Goal: Task Accomplishment & Management: Complete application form

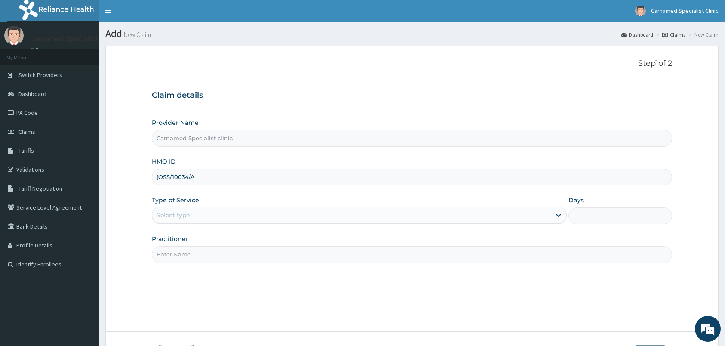
click at [162, 176] on input "(OSS/10034/A" at bounding box center [412, 177] width 520 height 17
type input "OSS/10034/A"
click at [187, 215] on div "Select type" at bounding box center [173, 215] width 33 height 9
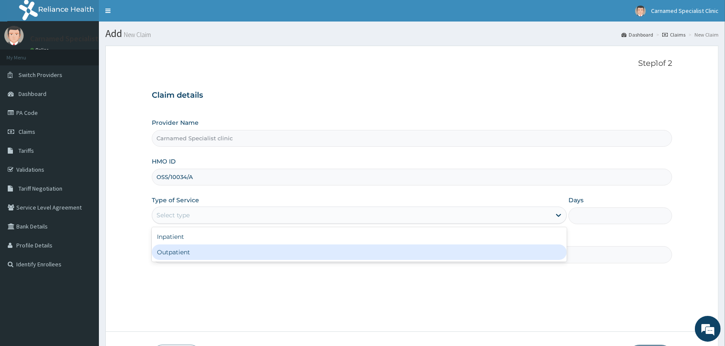
click at [395, 258] on div "Outpatient" at bounding box center [359, 251] width 415 height 15
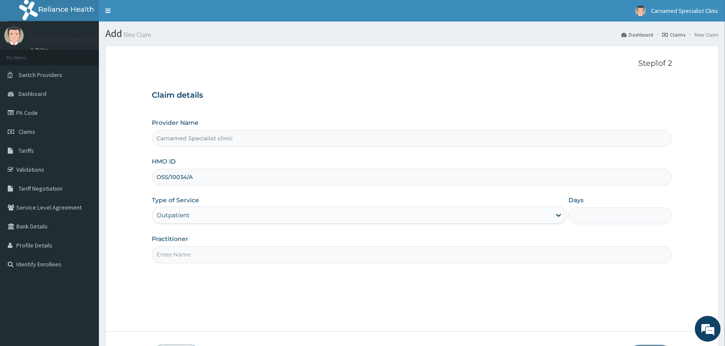
type input "1"
click at [365, 261] on input "Practitioner" at bounding box center [412, 254] width 520 height 17
type input "d"
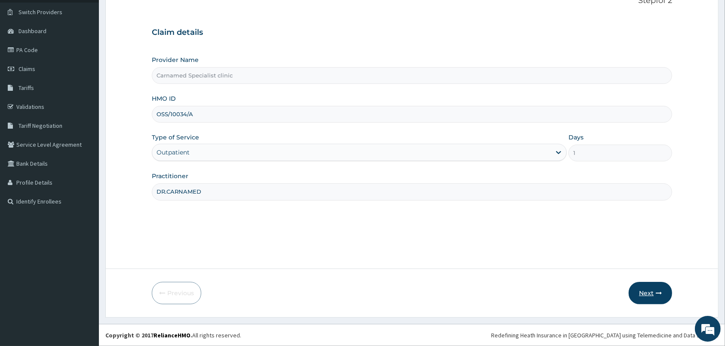
type input "DR.CARNAMED"
click at [650, 295] on button "Next" at bounding box center [650, 293] width 43 height 22
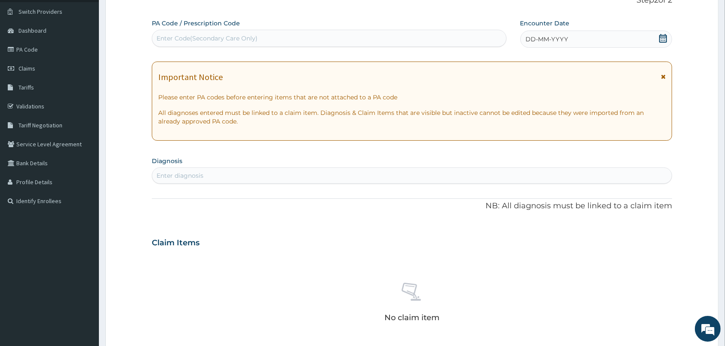
click at [665, 37] on icon at bounding box center [663, 38] width 8 height 9
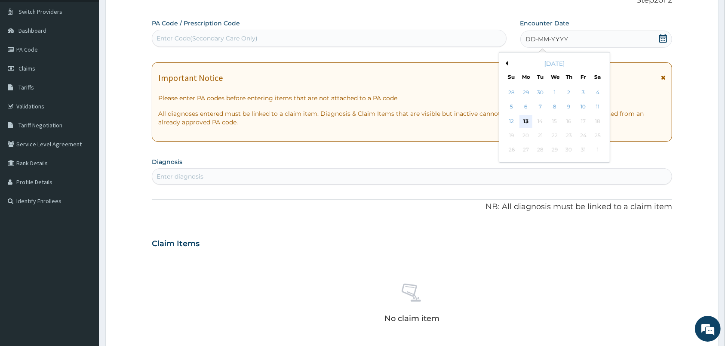
click at [523, 120] on div "13" at bounding box center [525, 121] width 13 height 13
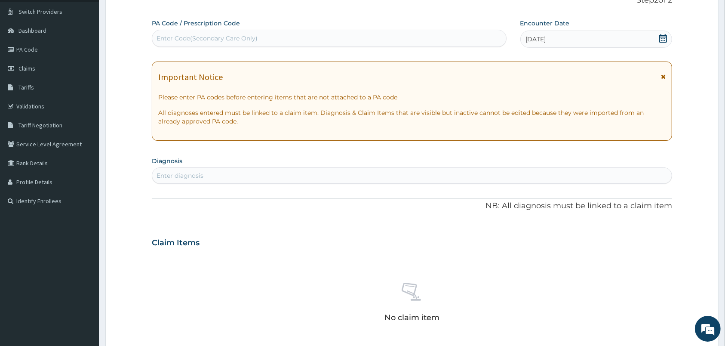
click at [453, 172] on div "Enter diagnosis" at bounding box center [411, 176] width 519 height 14
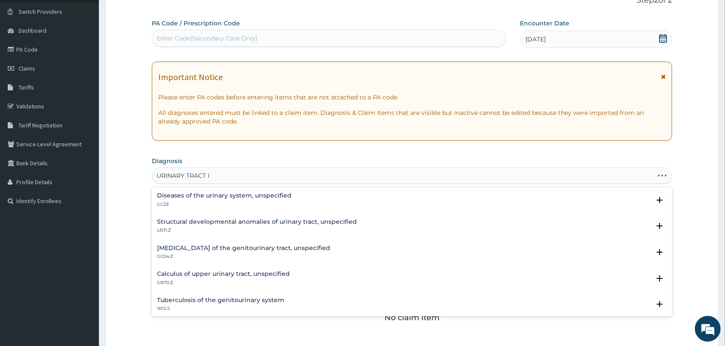
type input "URINARY TRACT IN"
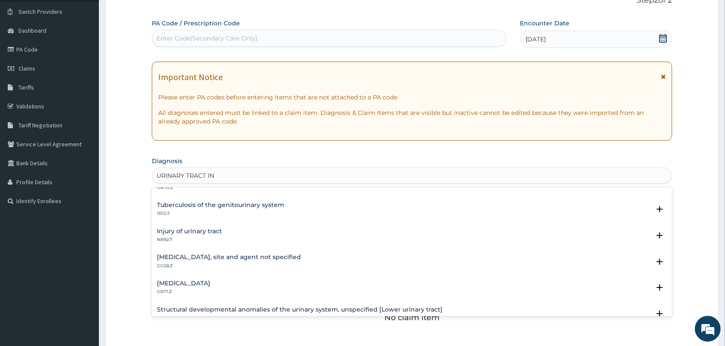
scroll to position [95, 0]
click at [201, 256] on h4 "Urinary tract infection, site and agent not specified" at bounding box center [229, 256] width 144 height 6
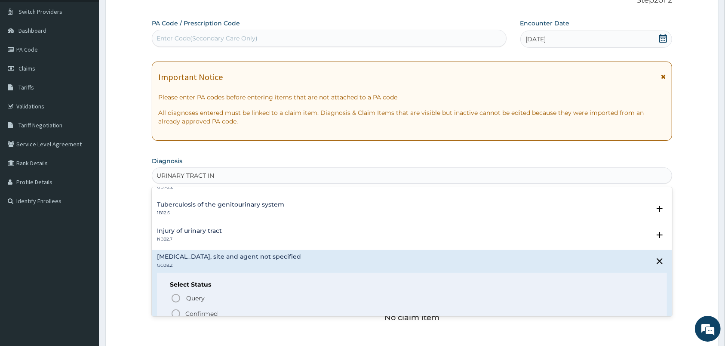
click at [178, 312] on icon "status option filled" at bounding box center [176, 313] width 10 height 10
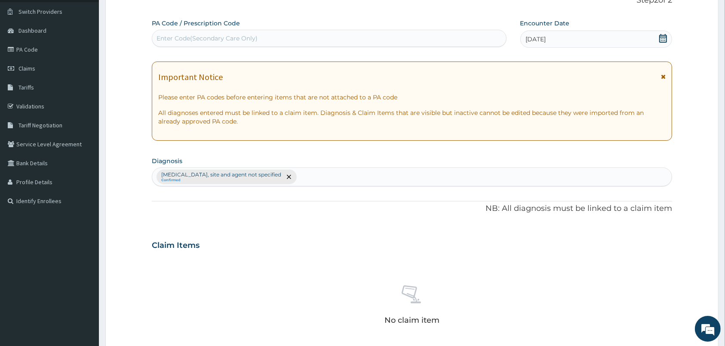
scroll to position [244, 0]
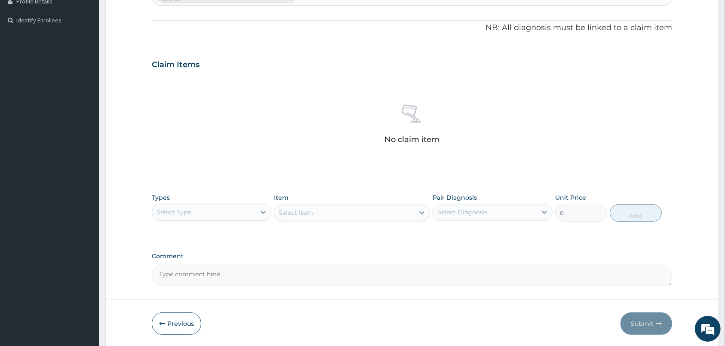
click at [243, 211] on div "Select Type" at bounding box center [203, 212] width 103 height 14
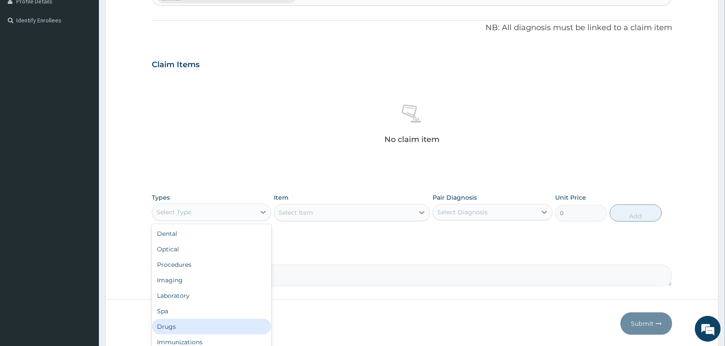
click at [174, 321] on div "Drugs" at bounding box center [212, 326] width 120 height 15
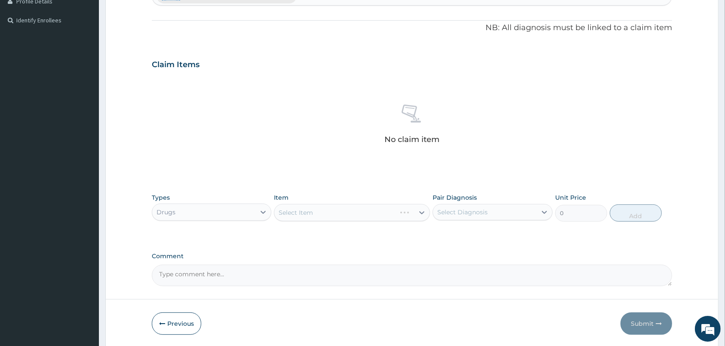
scroll to position [275, 0]
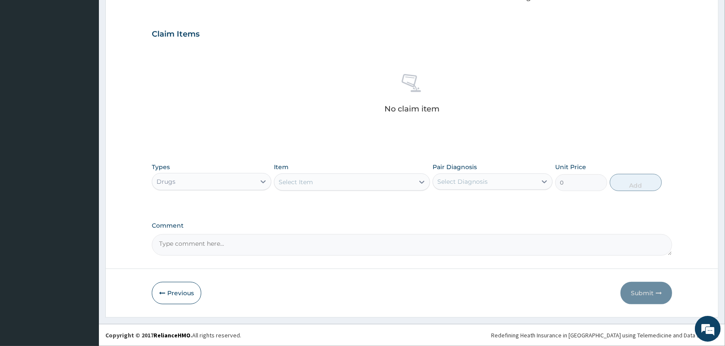
click at [363, 183] on div "Select Item" at bounding box center [344, 182] width 140 height 14
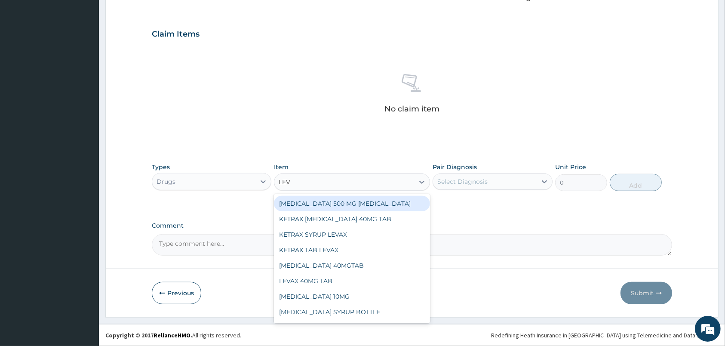
type input "LEVO"
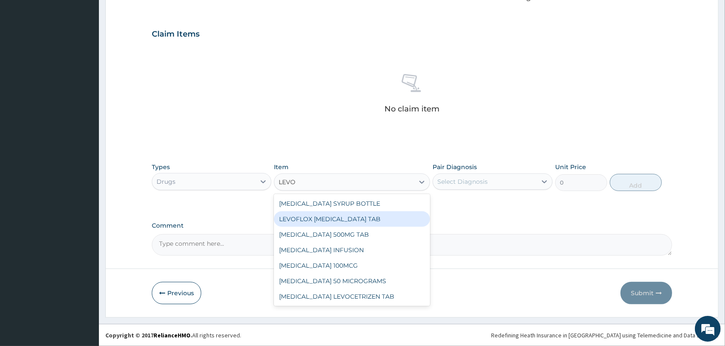
click at [335, 221] on div "LEVOFLOX LEVOFLOXACIN TAB" at bounding box center [352, 218] width 156 height 15
type input "624.01"
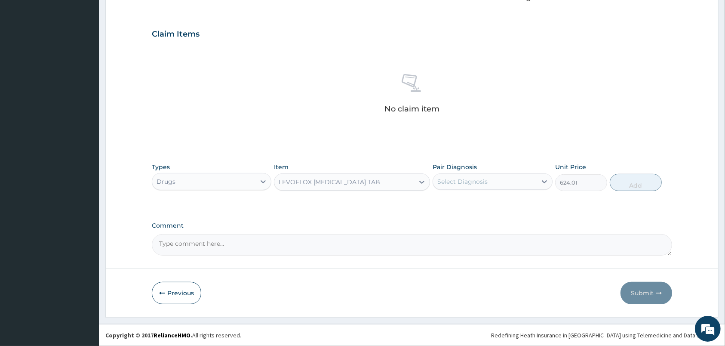
click at [485, 178] on div "Select Diagnosis" at bounding box center [462, 181] width 50 height 9
click at [469, 201] on label "Urinary tract infection, site and agent not specified" at bounding box center [497, 206] width 100 height 17
checkbox input "true"
click at [623, 181] on button "Add" at bounding box center [636, 182] width 52 height 17
type input "0"
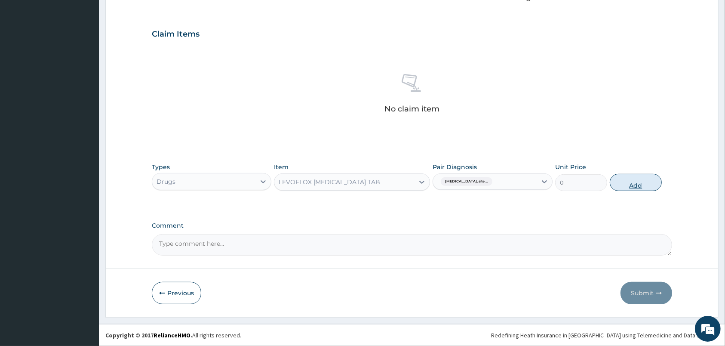
scroll to position [233, 0]
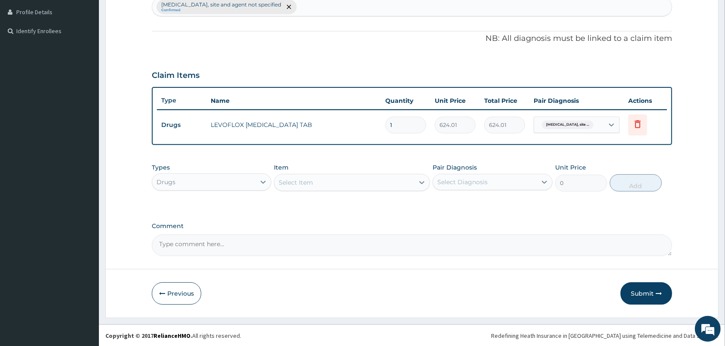
type input "10"
type input "6240.10"
type input "10"
click at [636, 292] on button "Submit" at bounding box center [647, 293] width 52 height 22
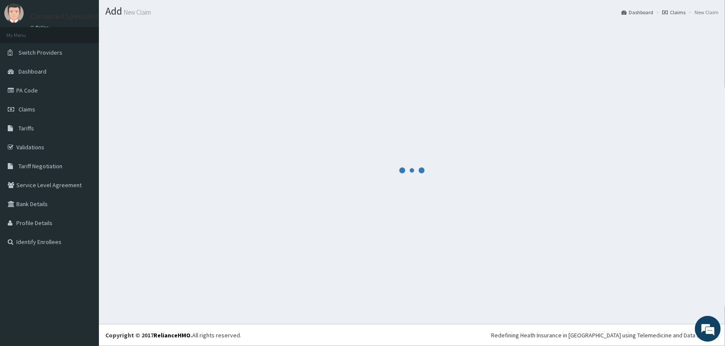
scroll to position [22, 0]
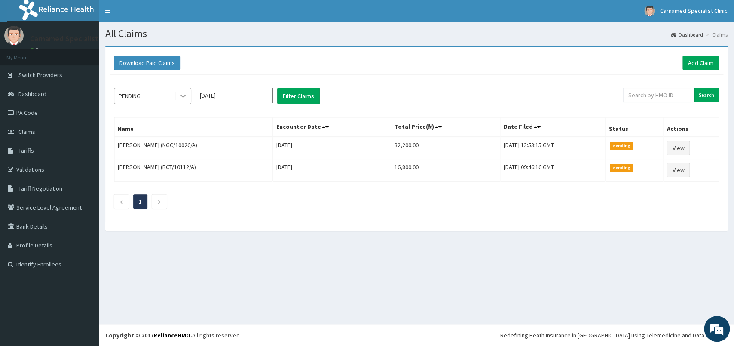
click at [182, 96] on icon at bounding box center [183, 96] width 9 height 9
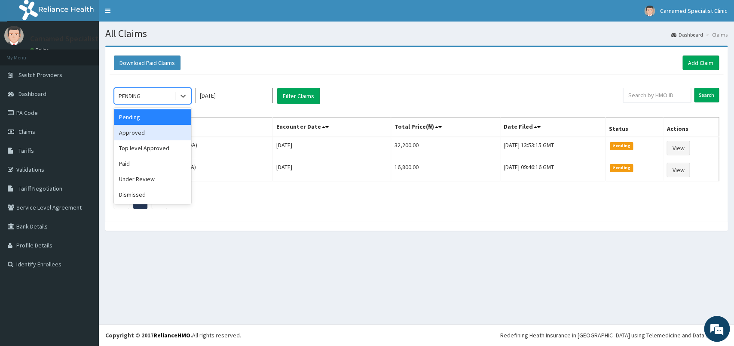
click at [150, 138] on div "Approved" at bounding box center [152, 132] width 77 height 15
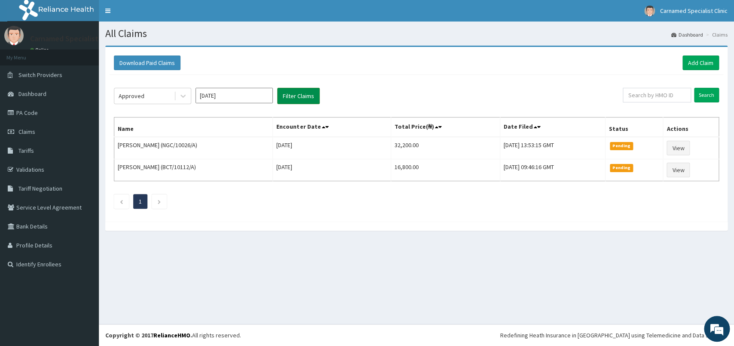
click at [280, 92] on button "Filter Claims" at bounding box center [298, 96] width 43 height 16
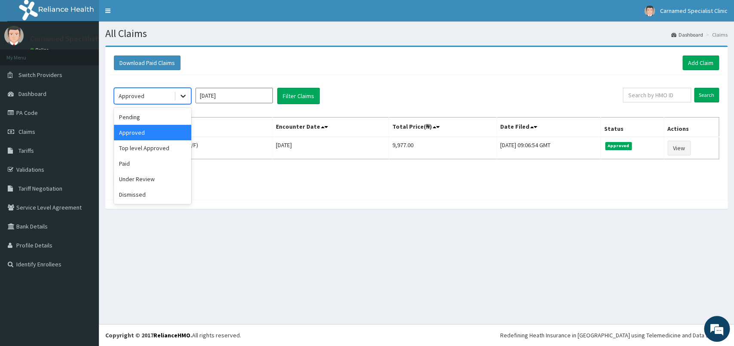
click at [181, 95] on icon at bounding box center [183, 96] width 9 height 9
click at [140, 151] on div "Top level Approved" at bounding box center [152, 147] width 77 height 15
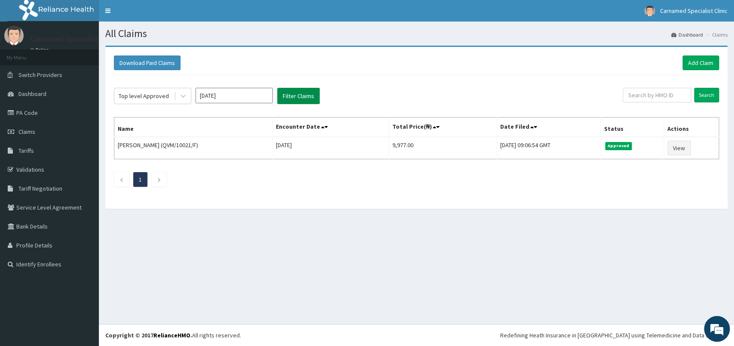
click at [310, 93] on button "Filter Claims" at bounding box center [298, 96] width 43 height 16
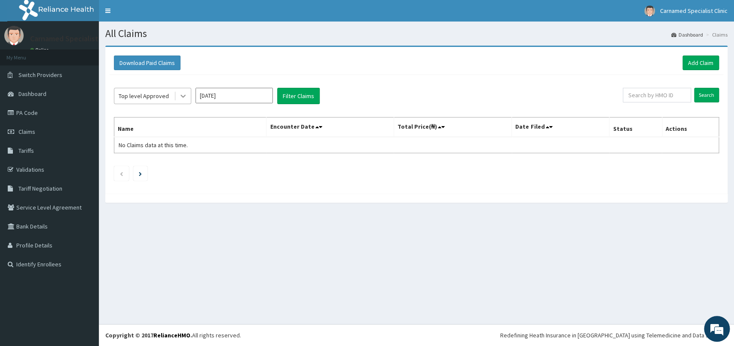
click at [184, 96] on icon at bounding box center [183, 96] width 9 height 9
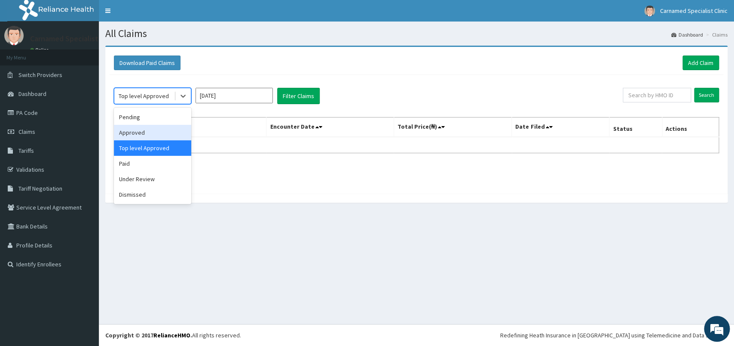
click at [138, 138] on div "Approved" at bounding box center [152, 132] width 77 height 15
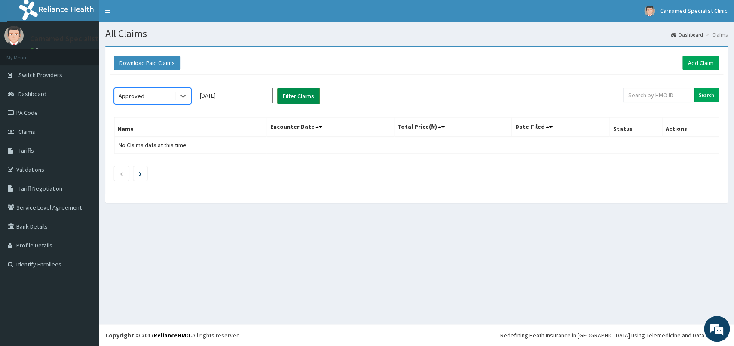
click at [298, 96] on button "Filter Claims" at bounding box center [298, 96] width 43 height 16
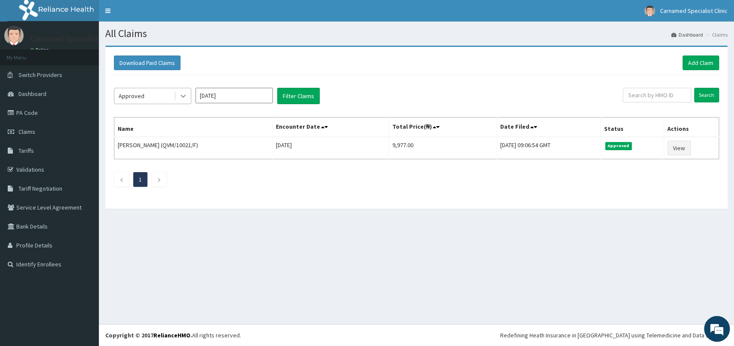
click at [180, 96] on icon at bounding box center [183, 96] width 9 height 9
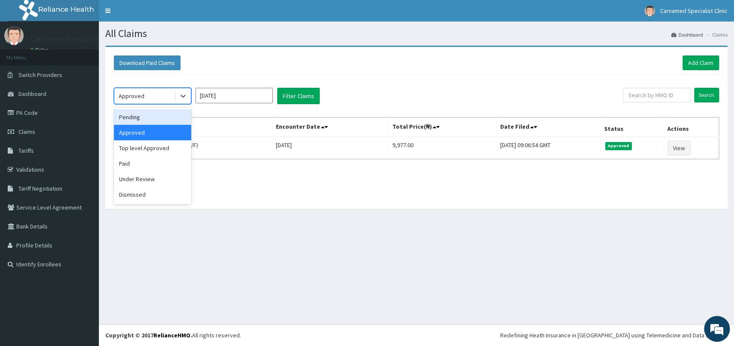
click at [141, 115] on div "Pending" at bounding box center [152, 116] width 77 height 15
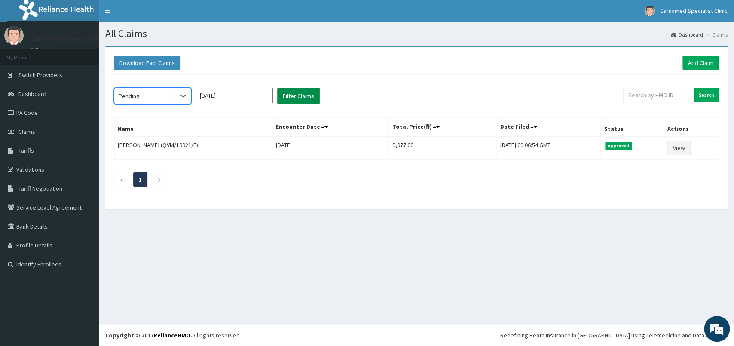
click at [302, 90] on button "Filter Claims" at bounding box center [298, 96] width 43 height 16
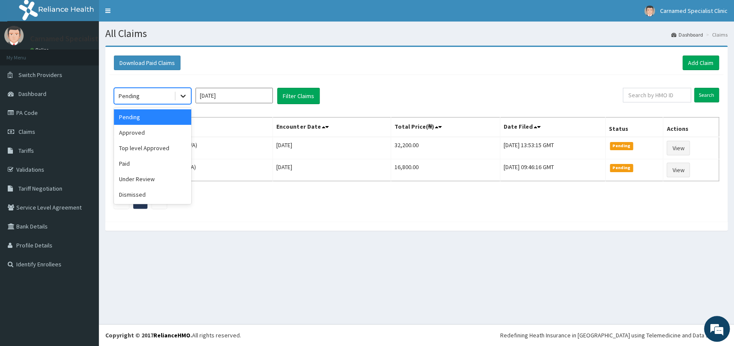
click at [185, 95] on icon at bounding box center [183, 96] width 5 height 3
click at [144, 180] on div "Under Review" at bounding box center [152, 178] width 77 height 15
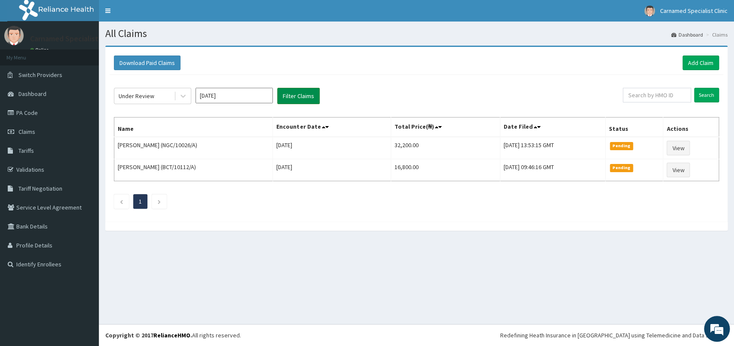
click at [296, 101] on button "Filter Claims" at bounding box center [298, 96] width 43 height 16
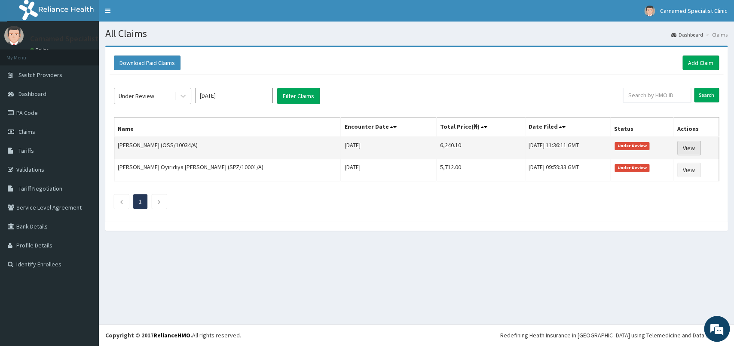
click at [682, 146] on link "View" at bounding box center [689, 148] width 23 height 15
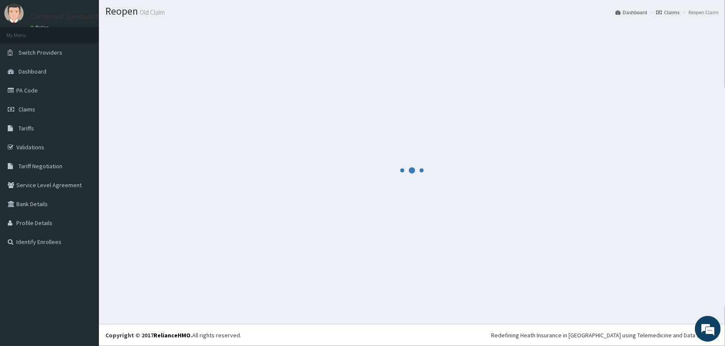
scroll to position [22, 0]
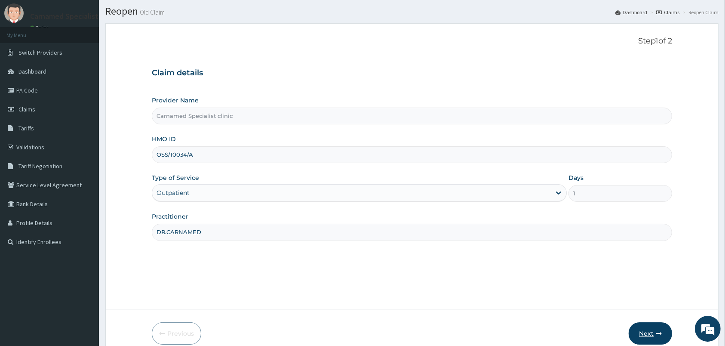
click at [647, 331] on button "Next" at bounding box center [650, 333] width 43 height 22
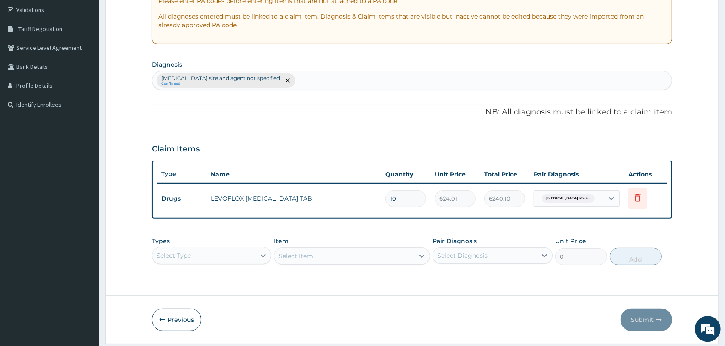
scroll to position [186, 0]
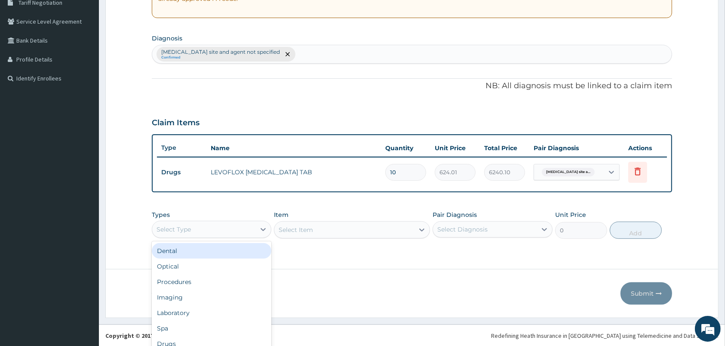
click at [249, 226] on div "Types option Dental focused, 1 of 10. 10 results available. Use Up and Down to …" at bounding box center [412, 224] width 520 height 37
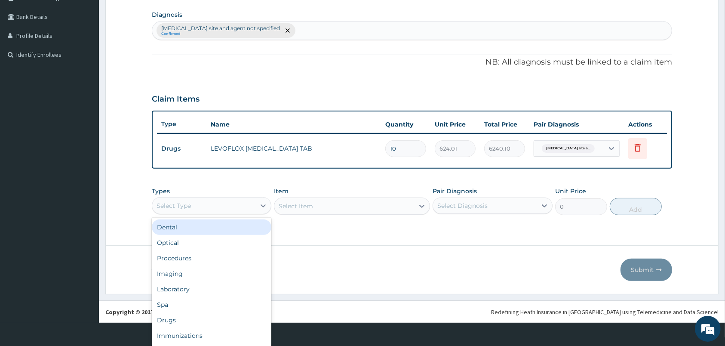
scroll to position [24, 0]
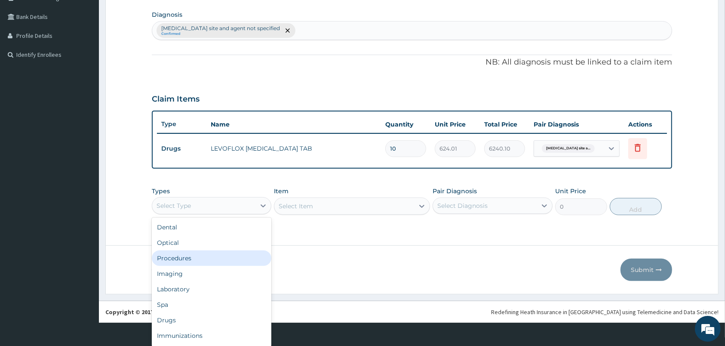
click at [183, 254] on div "Procedures" at bounding box center [212, 257] width 120 height 15
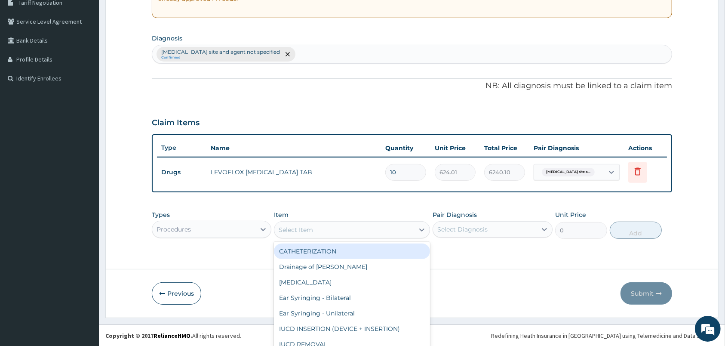
scroll to position [24, 0]
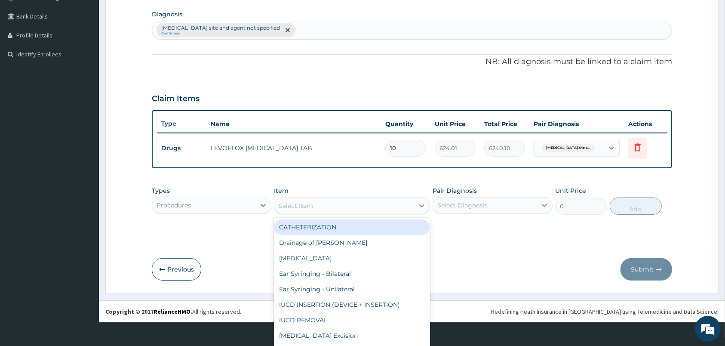
click at [333, 214] on div "option CATHETERIZATION focused, 1 of 41. 41 results available. Use Up and Down …" at bounding box center [352, 205] width 156 height 17
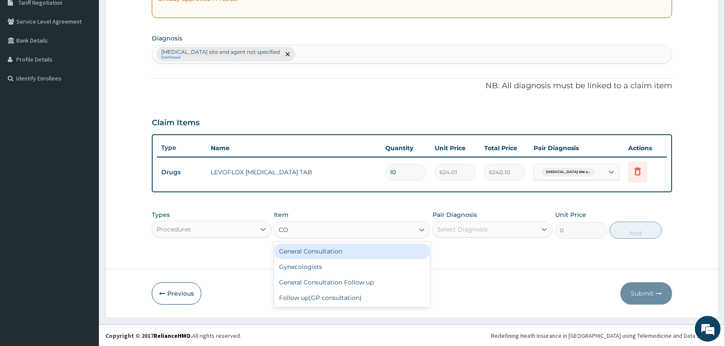
scroll to position [0, 0]
type input "CON"
click at [320, 253] on div "General Consultation" at bounding box center [352, 250] width 156 height 15
type input "2000"
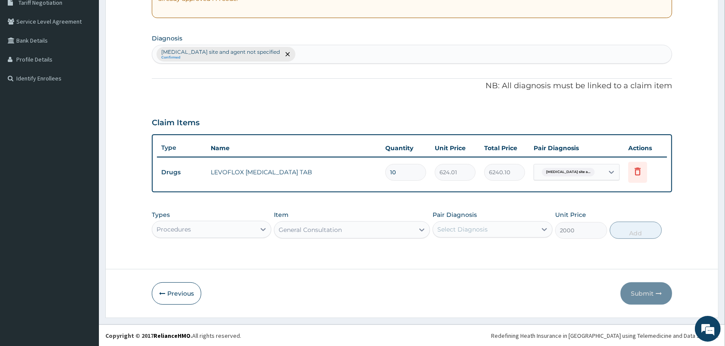
click at [464, 228] on div "Select Diagnosis" at bounding box center [462, 229] width 50 height 9
click at [462, 251] on label "Urinary tract infection site and agent not specified" at bounding box center [497, 254] width 100 height 17
checkbox input "true"
click at [627, 233] on button "Add" at bounding box center [636, 229] width 52 height 17
type input "0"
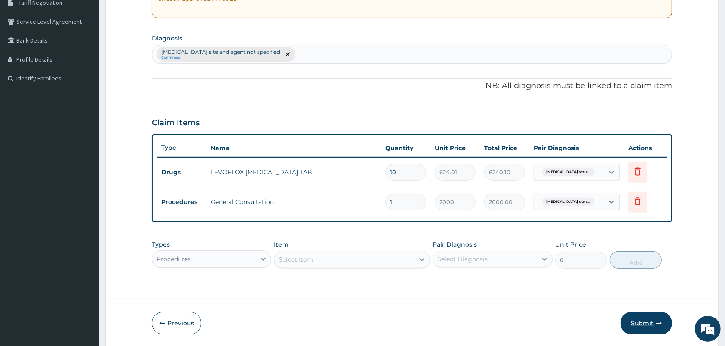
click at [642, 322] on button "Submit" at bounding box center [647, 323] width 52 height 22
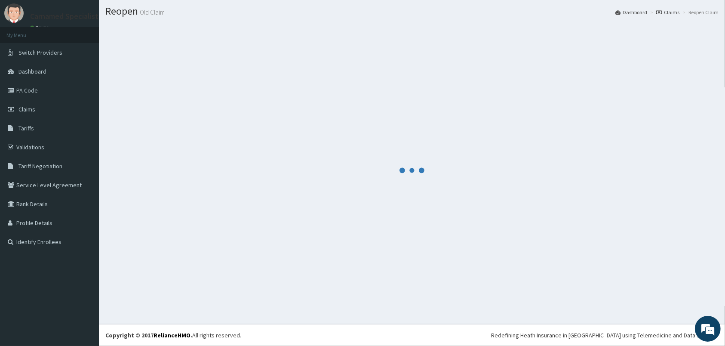
scroll to position [22, 0]
